Goal: Transaction & Acquisition: Subscribe to service/newsletter

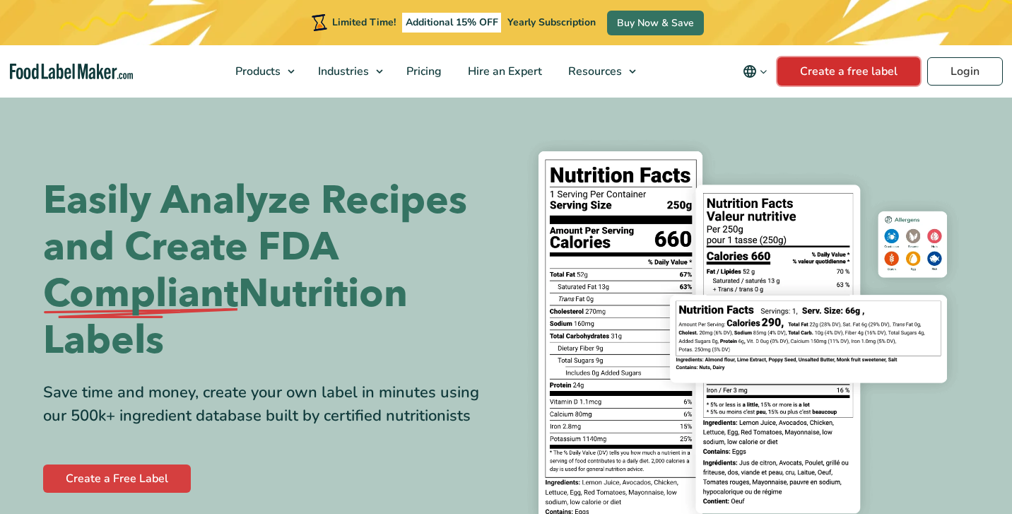
click at [858, 75] on link "Create a free label" at bounding box center [849, 71] width 143 height 28
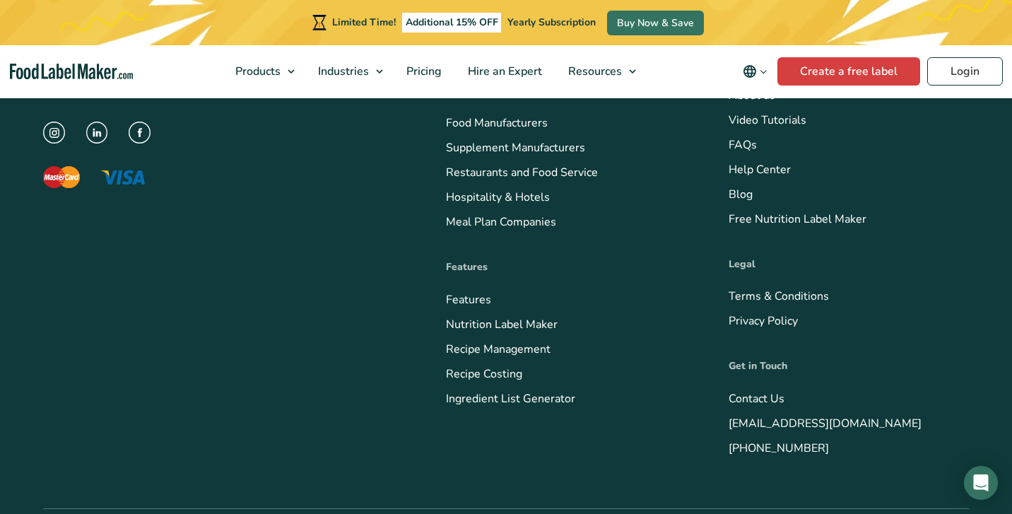
scroll to position [5845, 0]
